Goal: Information Seeking & Learning: Learn about a topic

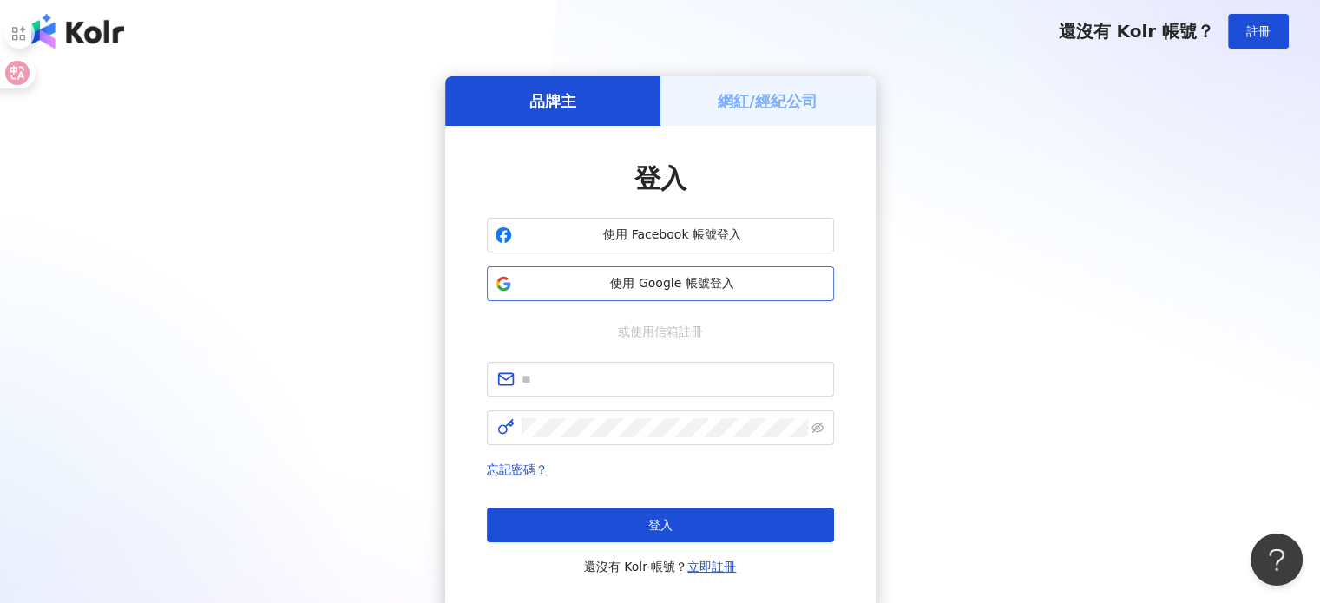
click at [658, 294] on button "使用 Google 帳號登入" at bounding box center [660, 283] width 347 height 35
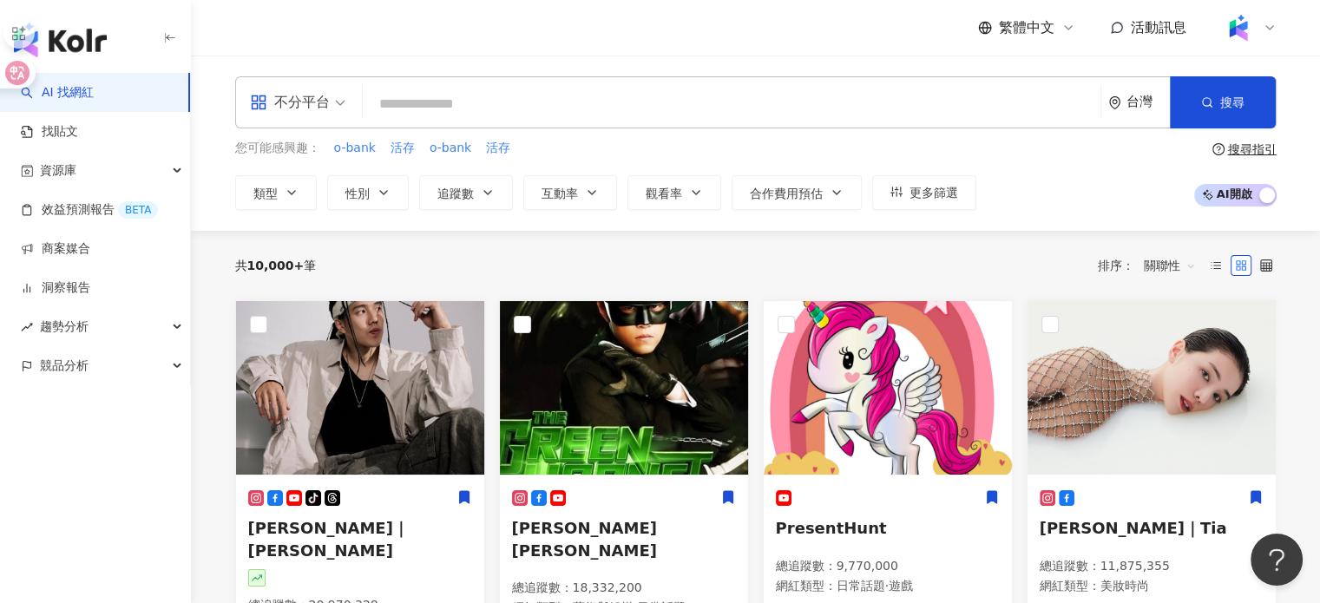
drag, startPoint x: 115, startPoint y: 279, endPoint x: 365, endPoint y: 244, distance: 253.2
click at [90, 279] on link "洞察報告" at bounding box center [55, 287] width 69 height 17
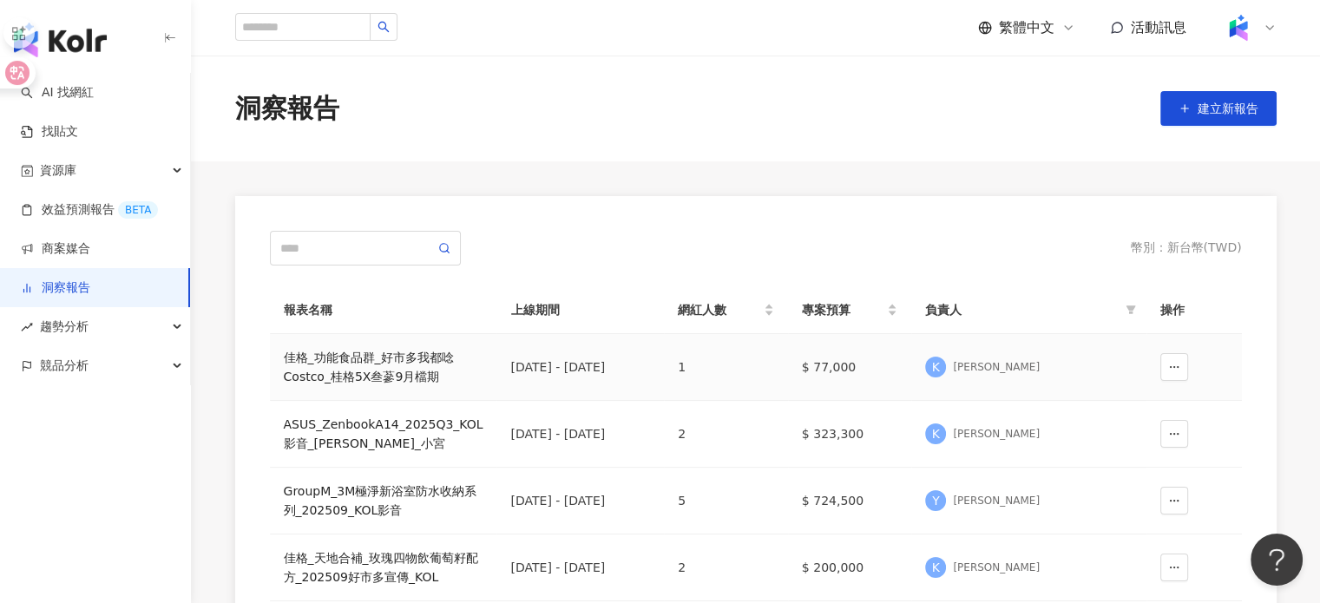
click at [381, 377] on div "佳格_功能食品群_好市多我都唸Costco_桂格5X叁蔘9月檔期" at bounding box center [384, 367] width 200 height 38
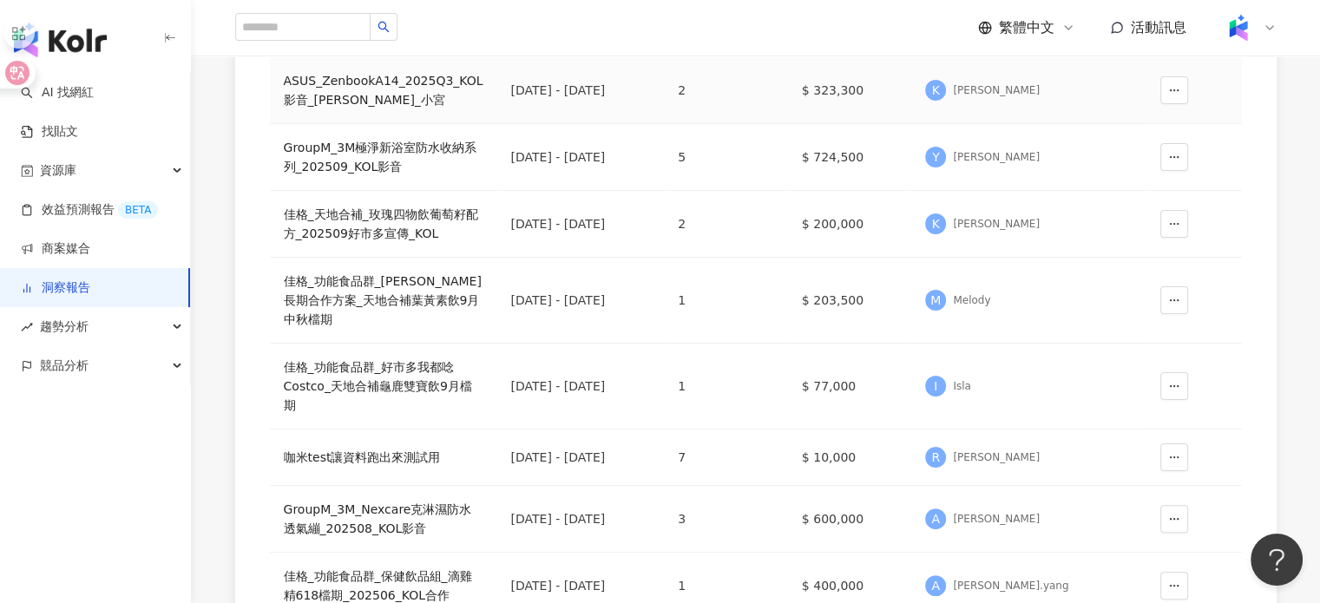
scroll to position [347, 0]
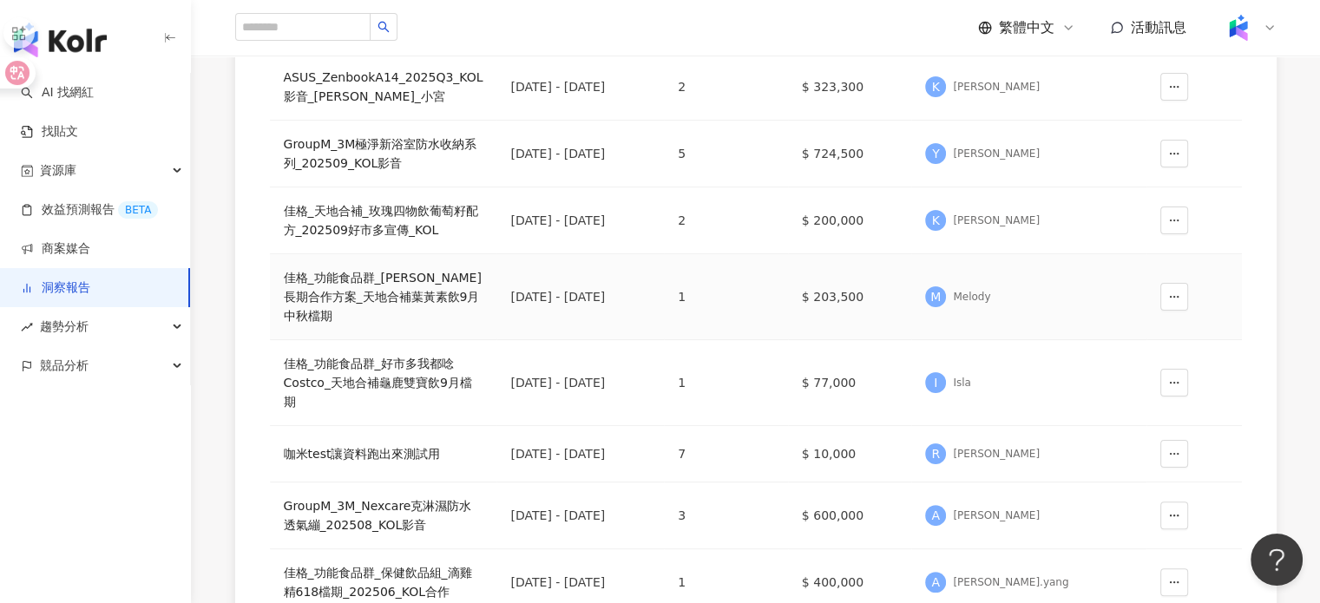
click at [353, 301] on div "佳格_功能食品群_[PERSON_NAME]長期合作方案_天地合補葉黃素飲9月中秋檔期" at bounding box center [384, 296] width 200 height 57
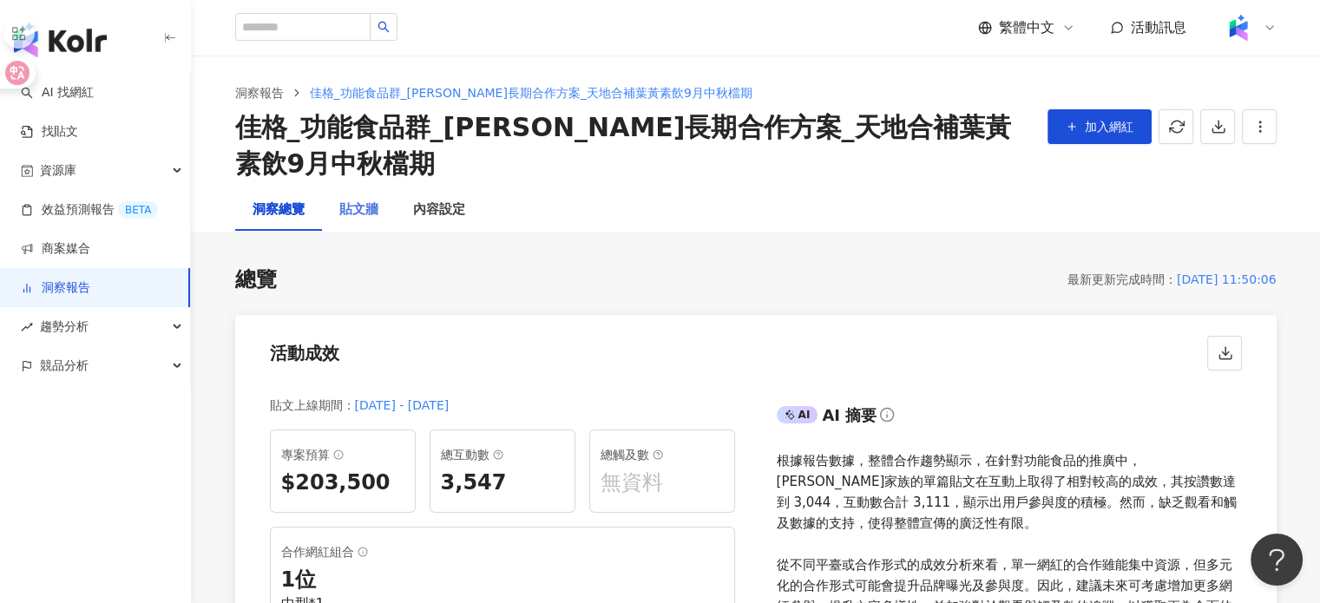
drag, startPoint x: 337, startPoint y: 204, endPoint x: 347, endPoint y: 205, distance: 10.4
click at [337, 204] on div "貼文牆" at bounding box center [359, 210] width 74 height 42
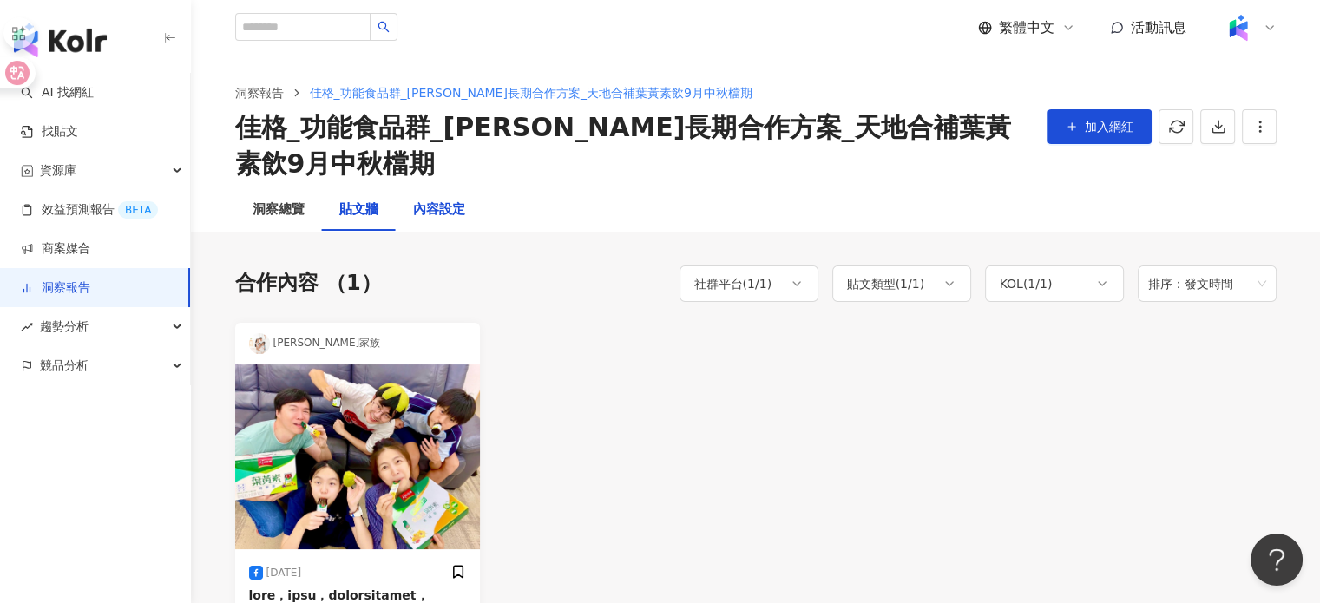
click at [420, 215] on div "內容設定" at bounding box center [439, 210] width 52 height 21
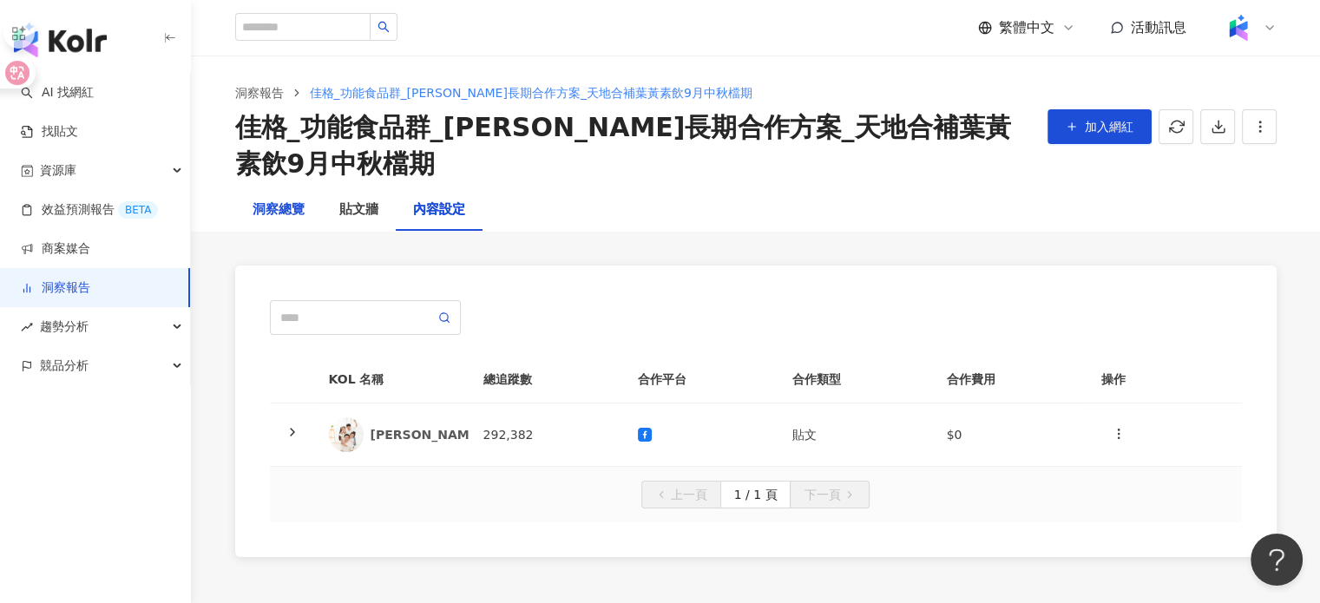
click at [274, 211] on div "洞察總覽" at bounding box center [279, 210] width 52 height 21
